Goal: Communication & Community: Answer question/provide support

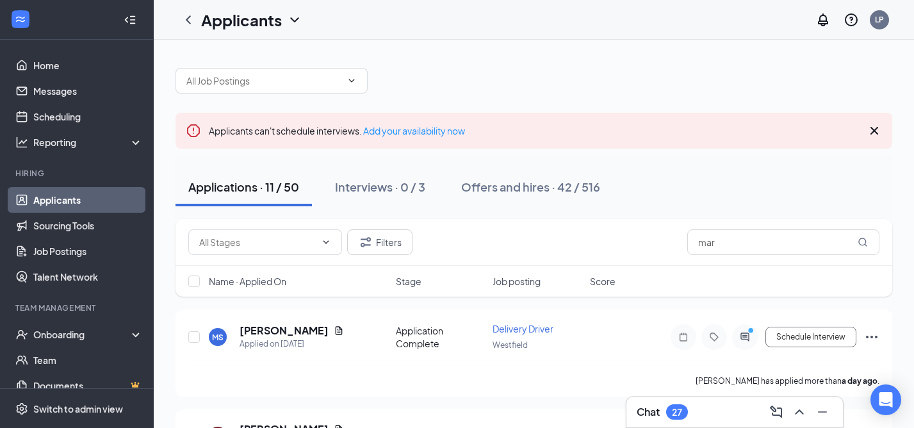
click at [648, 412] on h3 "Chat" at bounding box center [648, 412] width 23 height 14
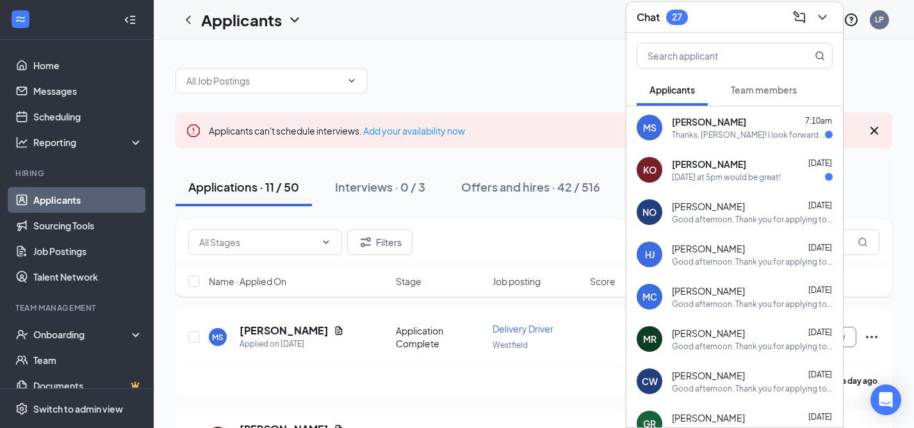
click at [690, 175] on div "Wednesday at 5pm would be great!" at bounding box center [726, 177] width 109 height 11
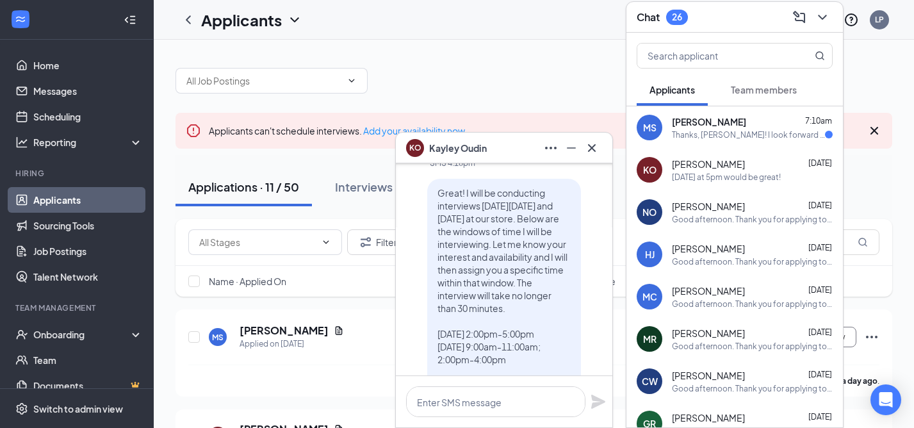
scroll to position [-234, 0]
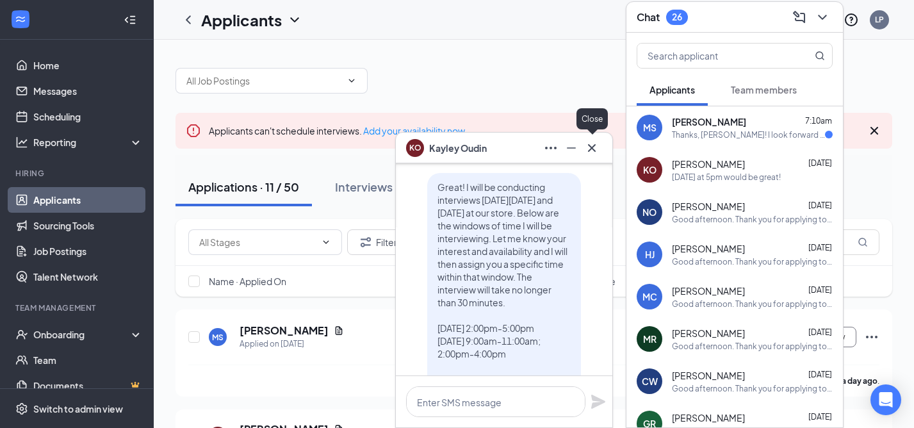
click at [596, 149] on icon "Cross" at bounding box center [591, 147] width 15 height 15
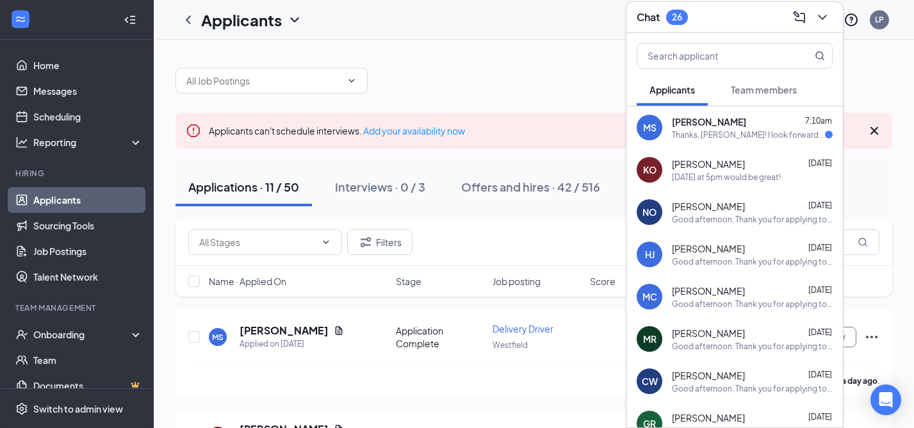
click at [701, 129] on div "Thanks, Lin! I look forward to seeing you tomorrow at 4pm." at bounding box center [748, 134] width 153 height 11
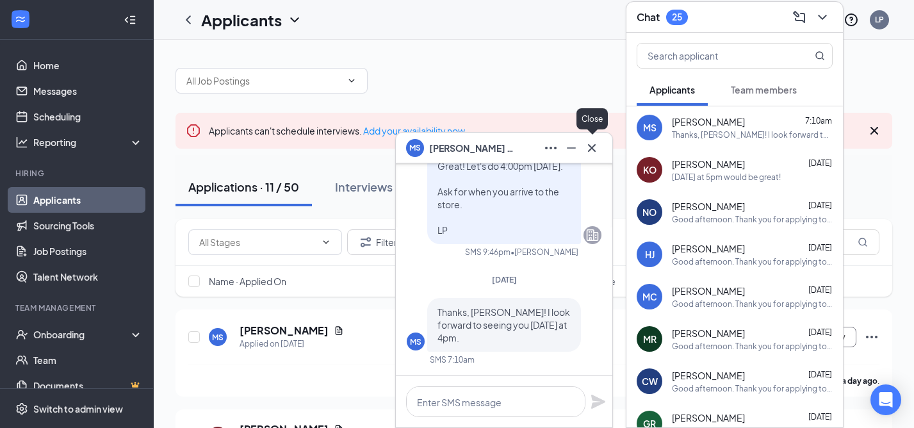
click at [594, 147] on icon "Cross" at bounding box center [591, 147] width 15 height 15
